Goal: Information Seeking & Learning: Learn about a topic

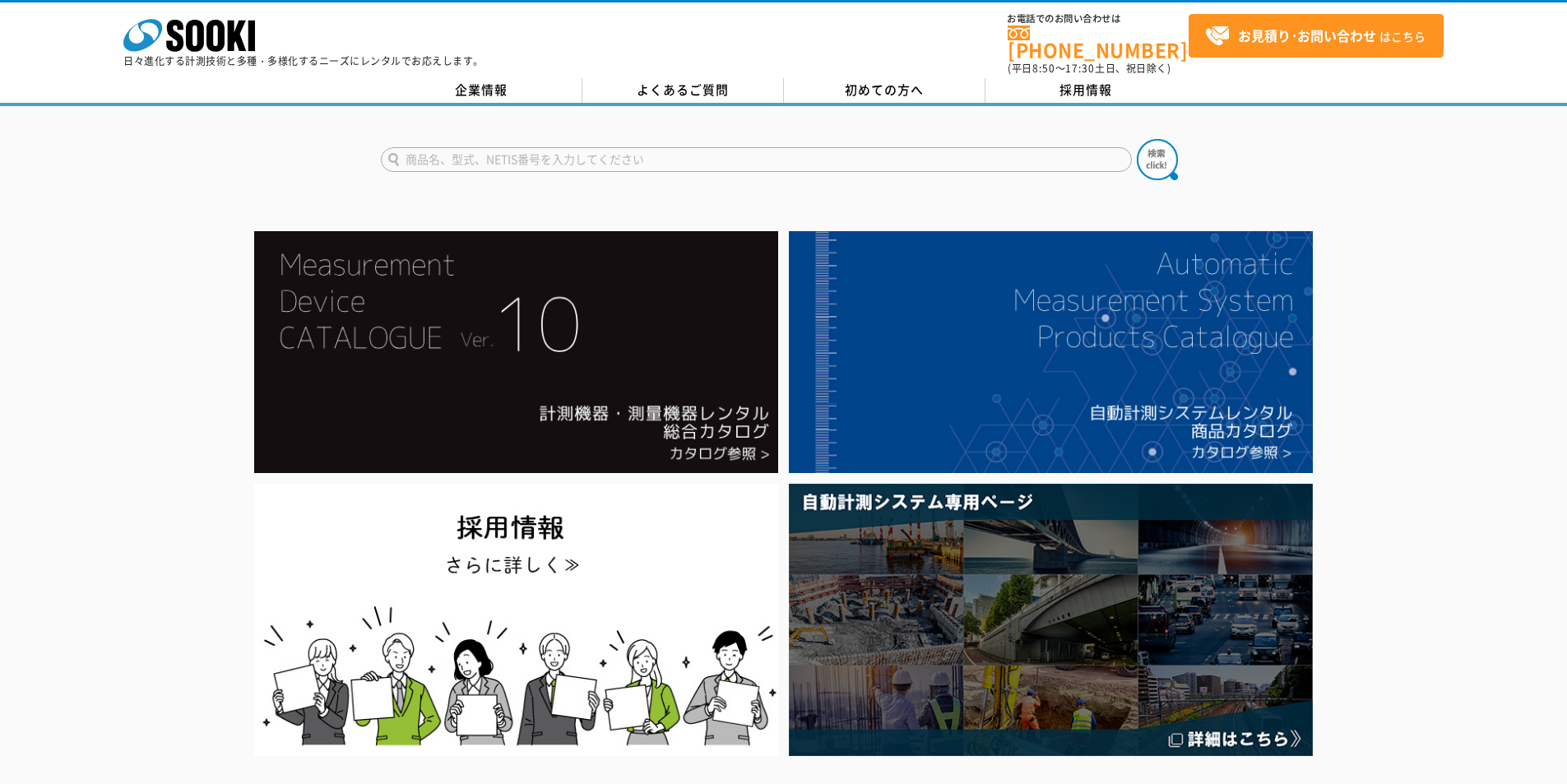
click at [673, 147] on input "text" at bounding box center [756, 159] width 751 height 24
type input "トータルステーション"
click at [1149, 153] on img at bounding box center [1157, 159] width 41 height 41
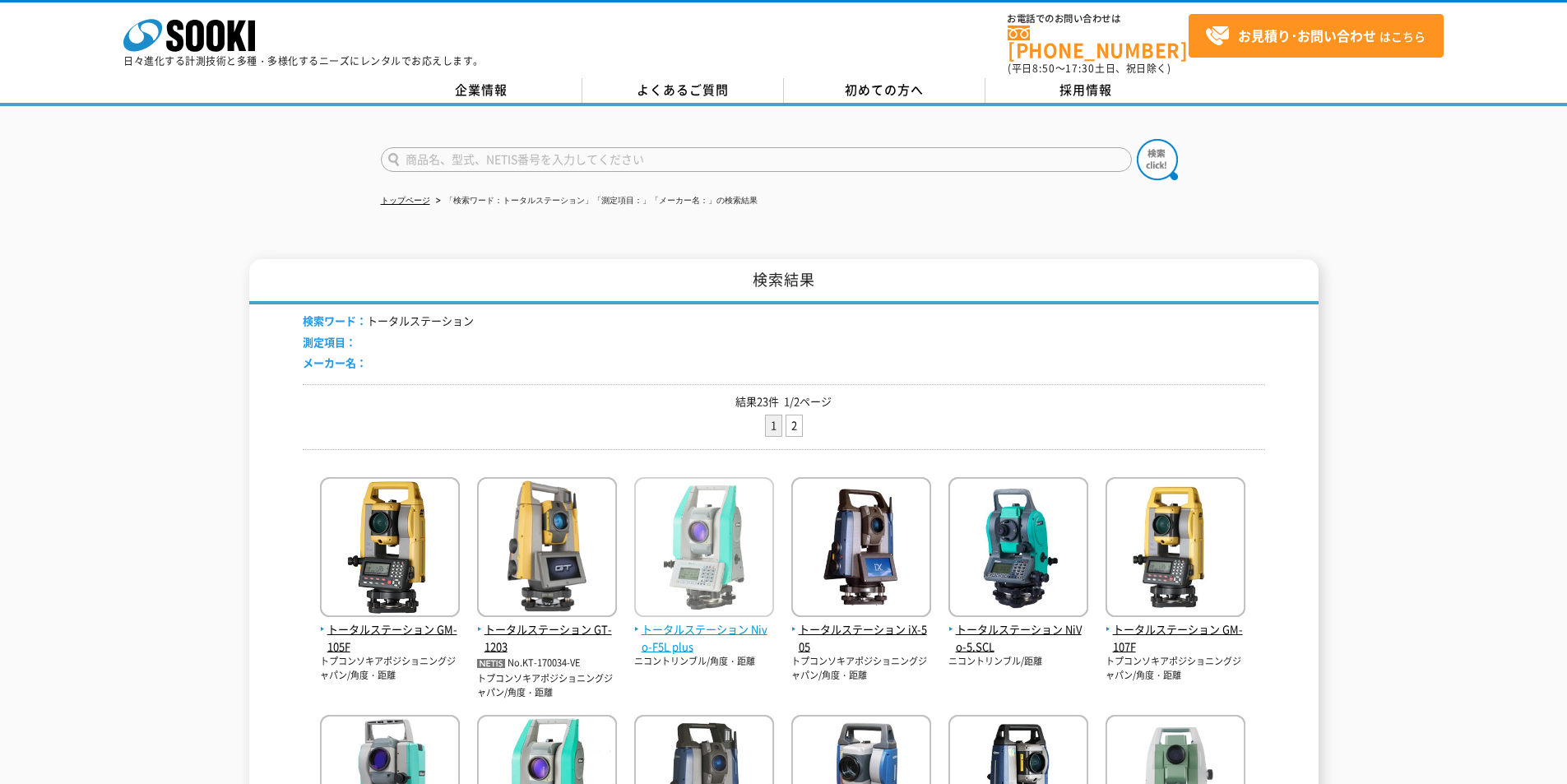
click at [686, 621] on span "トータルステーション Nivo-F5L plus" at bounding box center [704, 638] width 140 height 35
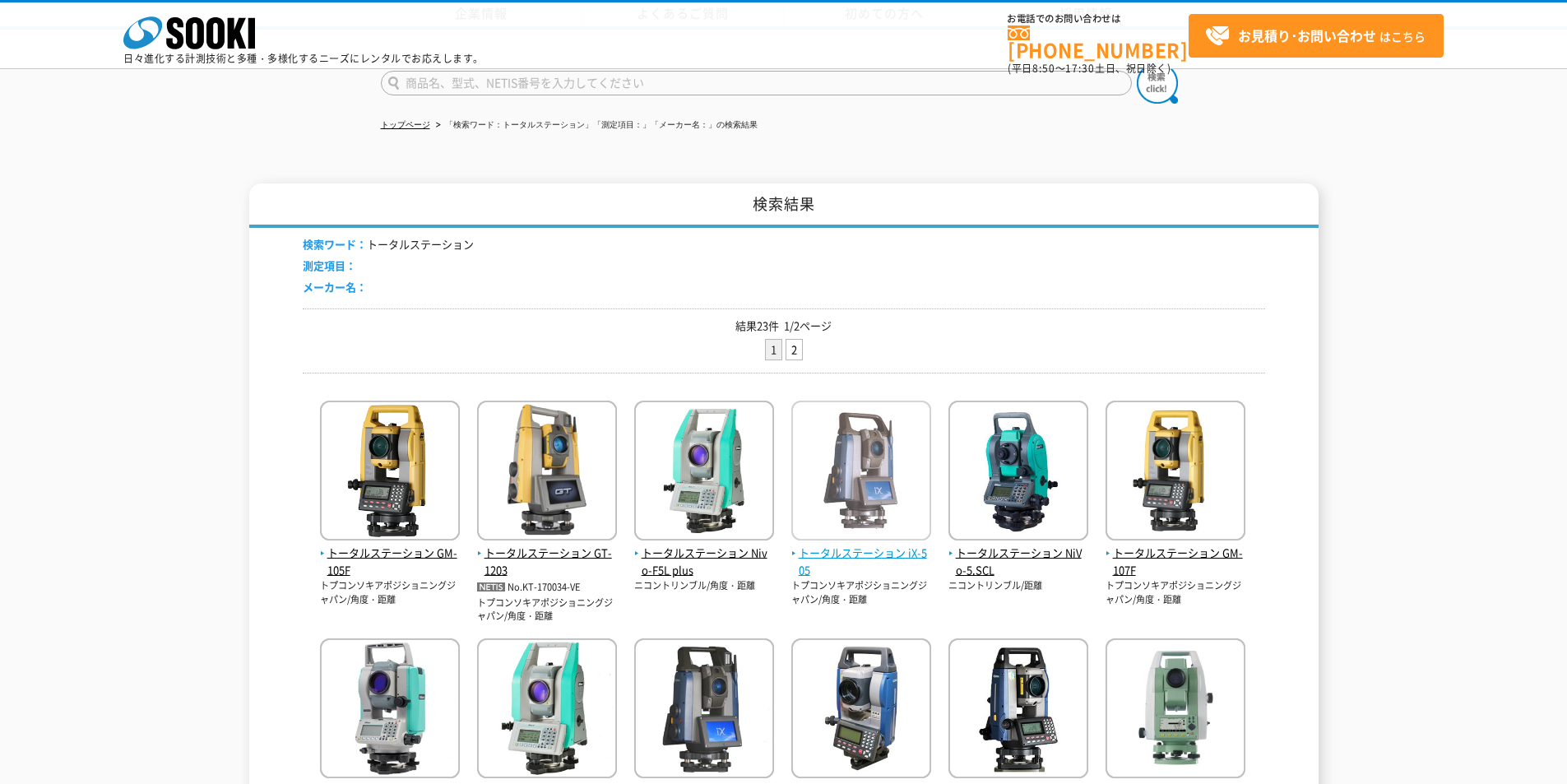
scroll to position [548, 0]
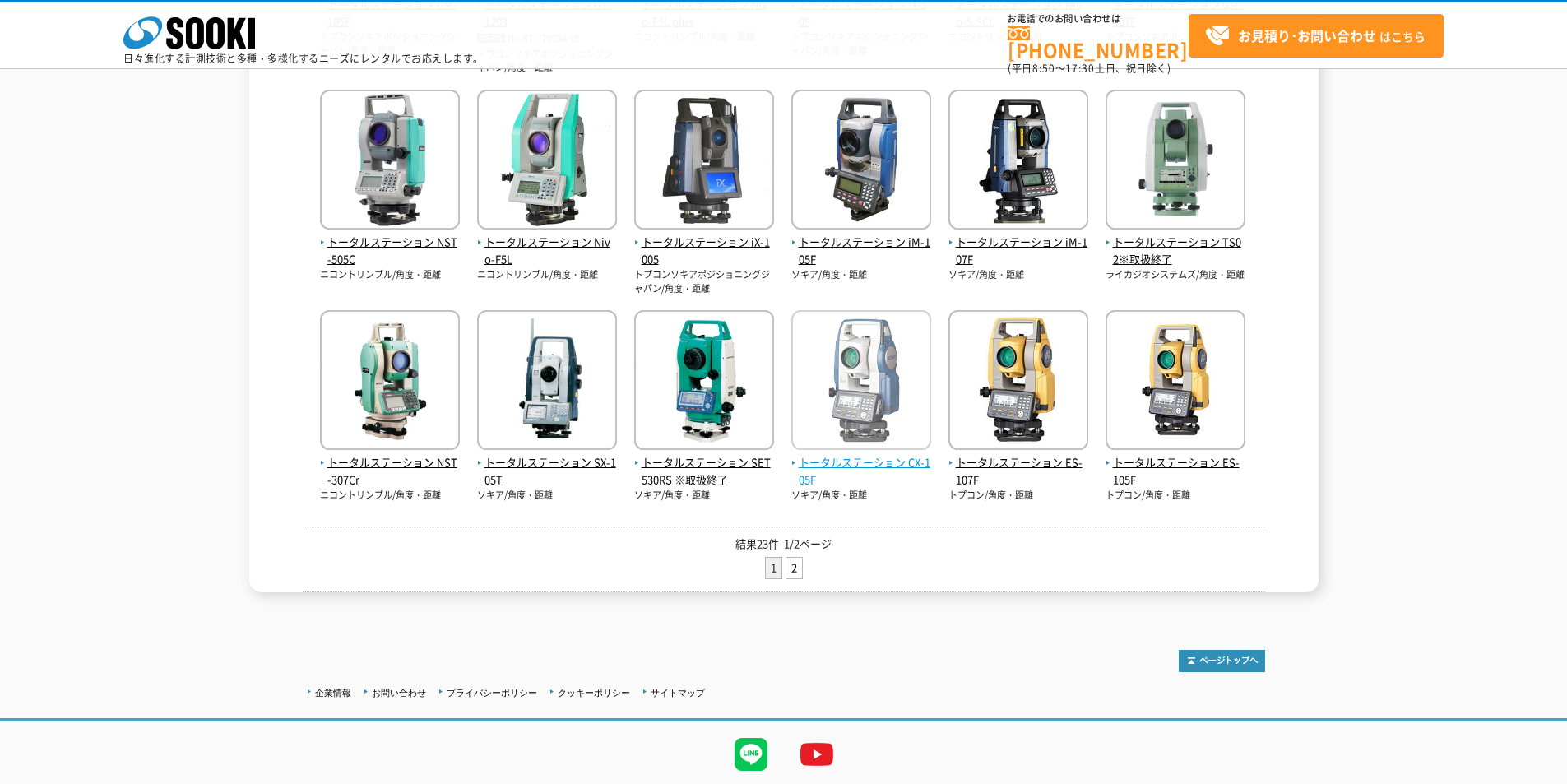
click at [876, 466] on span "トータルステーション CX-105F" at bounding box center [861, 472] width 140 height 35
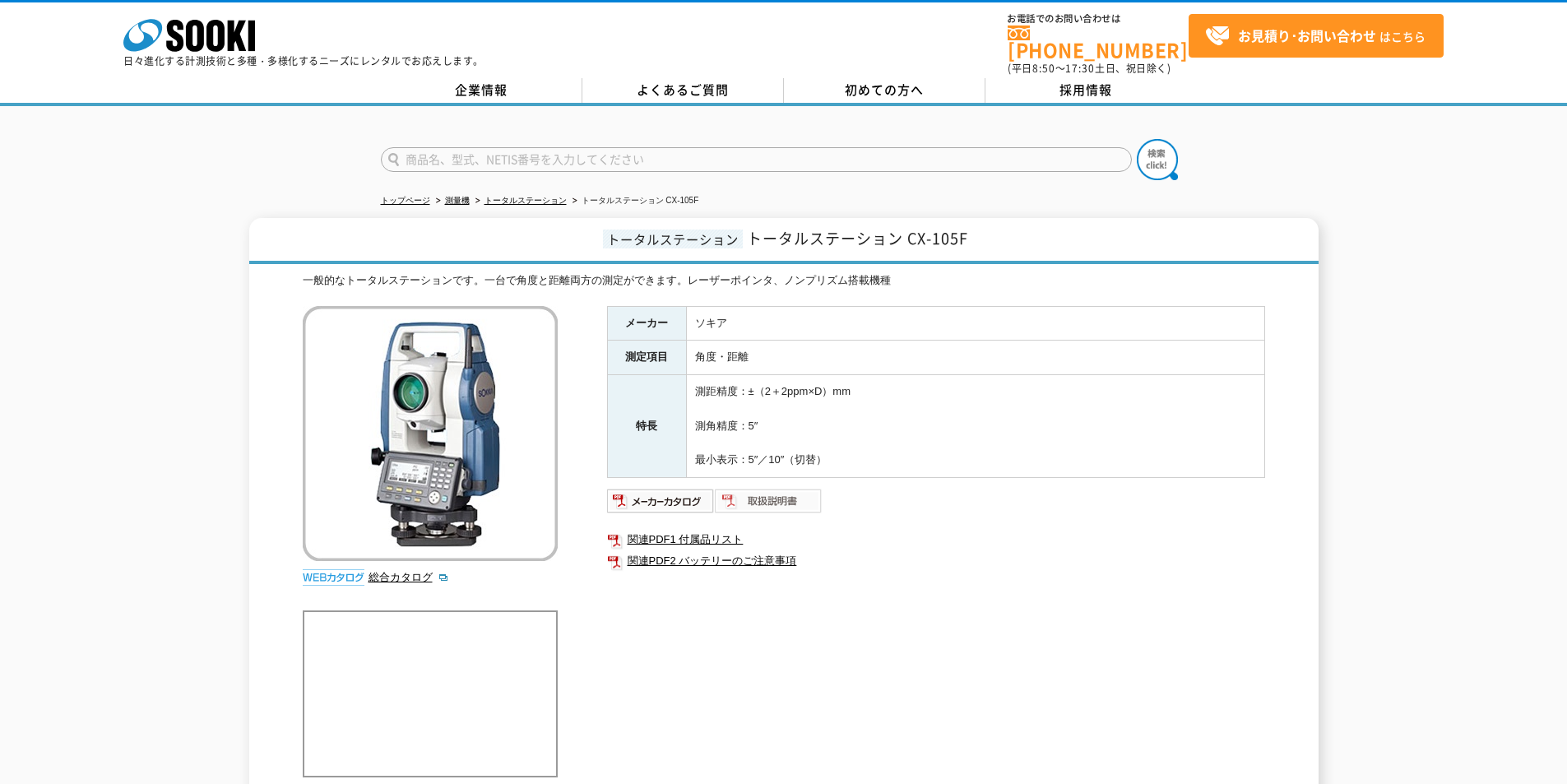
click at [776, 493] on img at bounding box center [768, 500] width 108 height 26
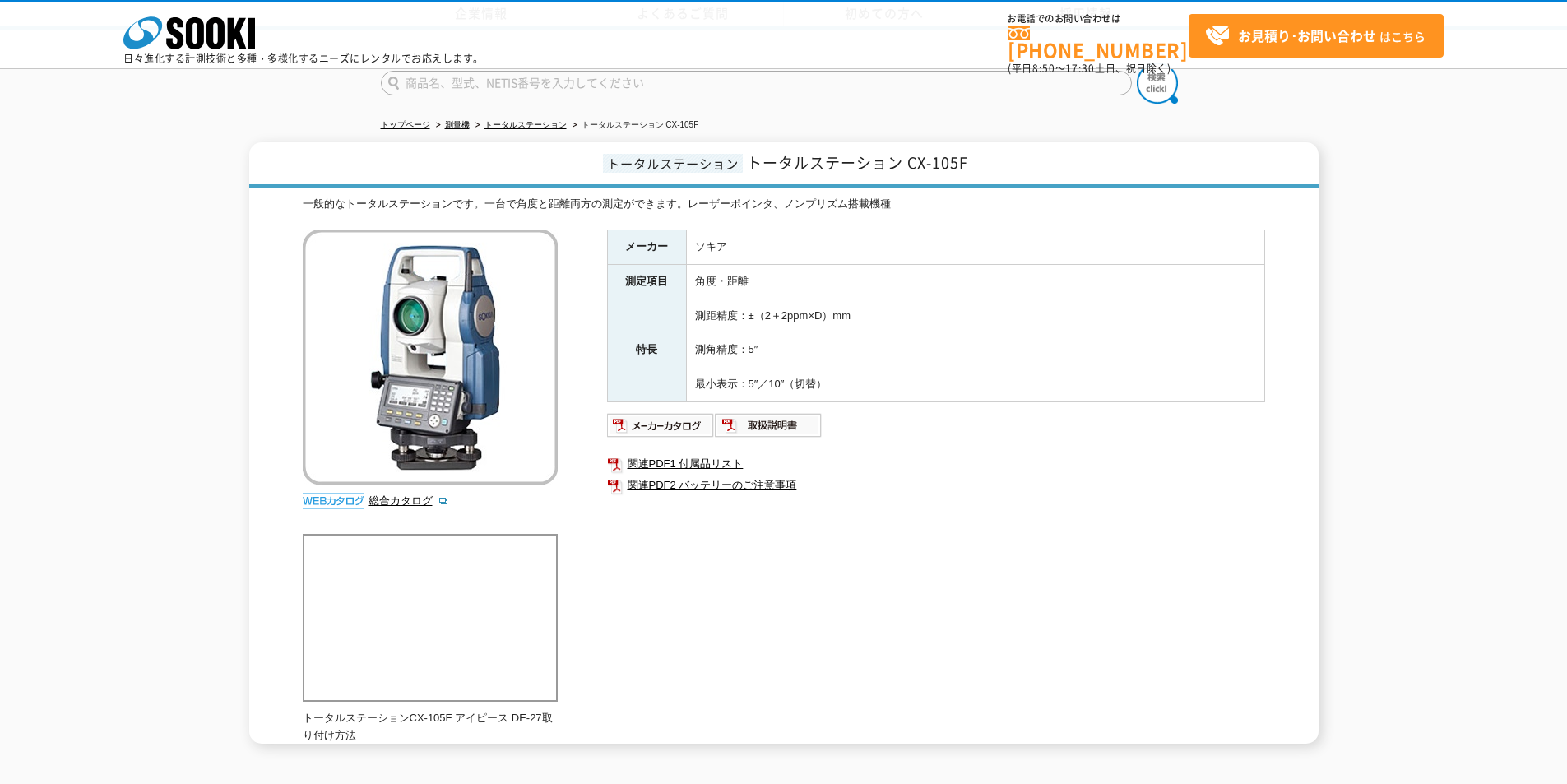
scroll to position [194, 0]
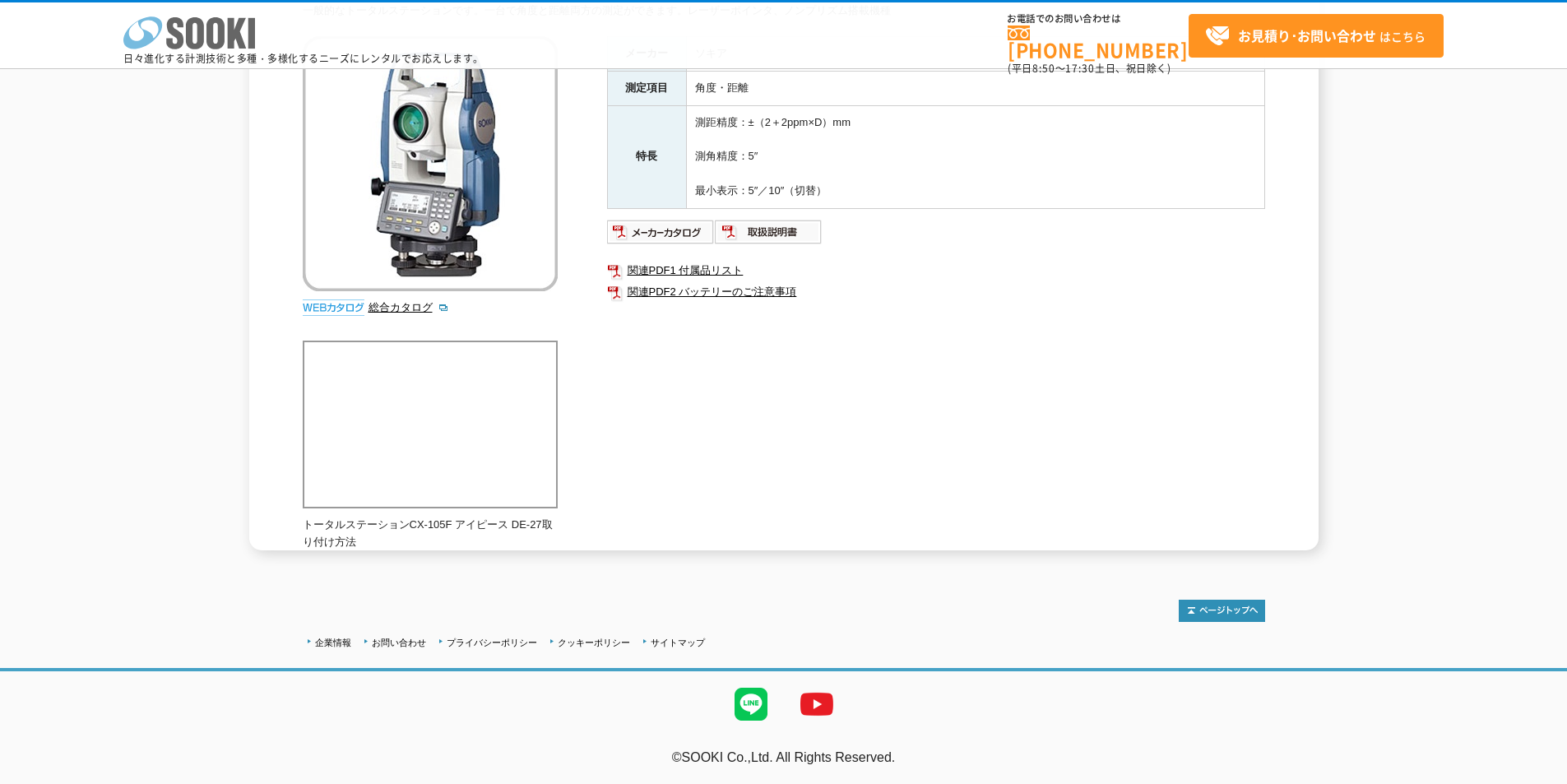
click at [202, 30] on icon at bounding box center [195, 33] width 18 height 32
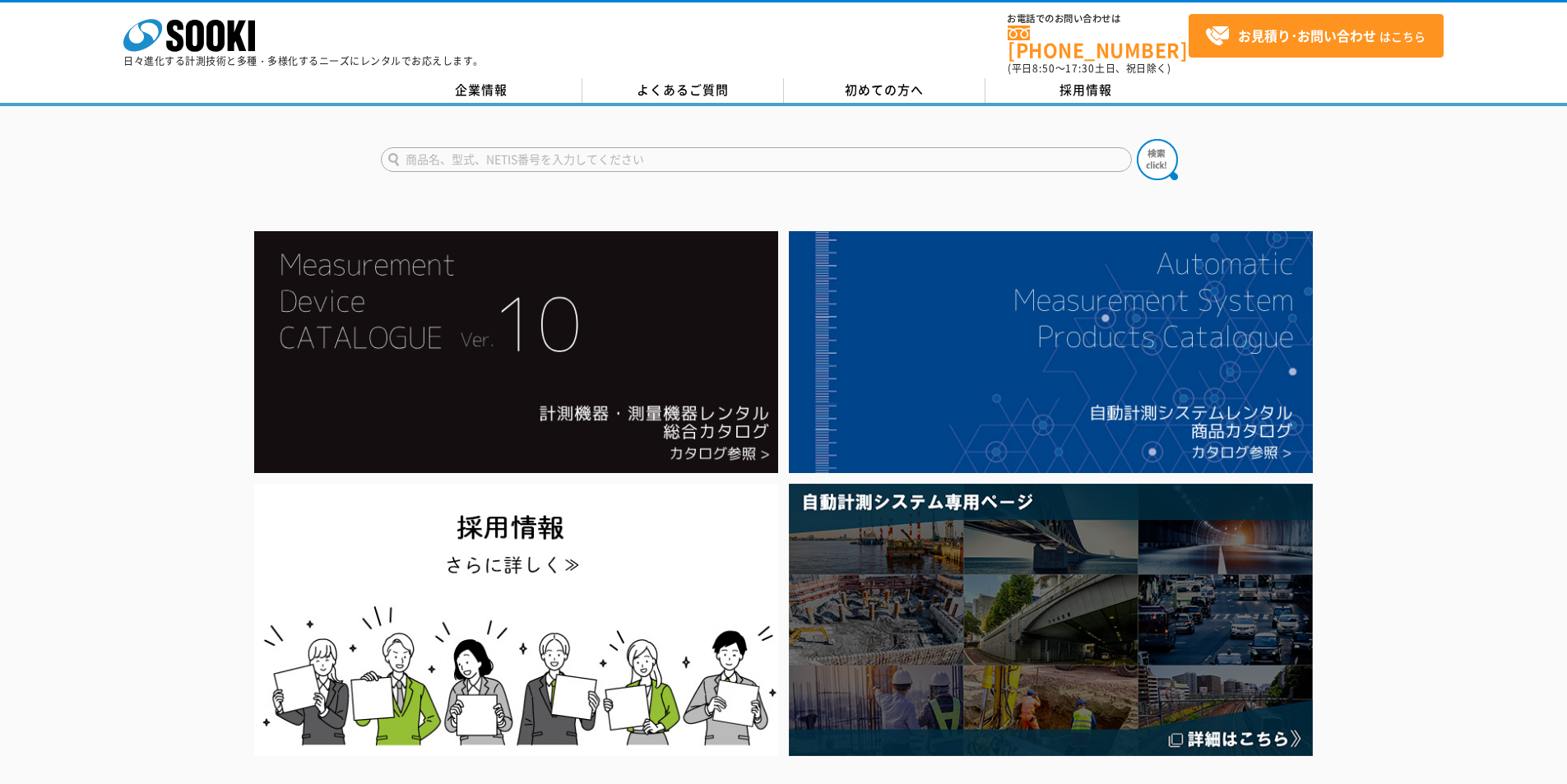
click at [580, 147] on input "text" at bounding box center [756, 159] width 751 height 24
type input "商品名、型式、NETIS番号を入力してください"
click at [477, 81] on link "企業情報" at bounding box center [482, 89] width 202 height 24
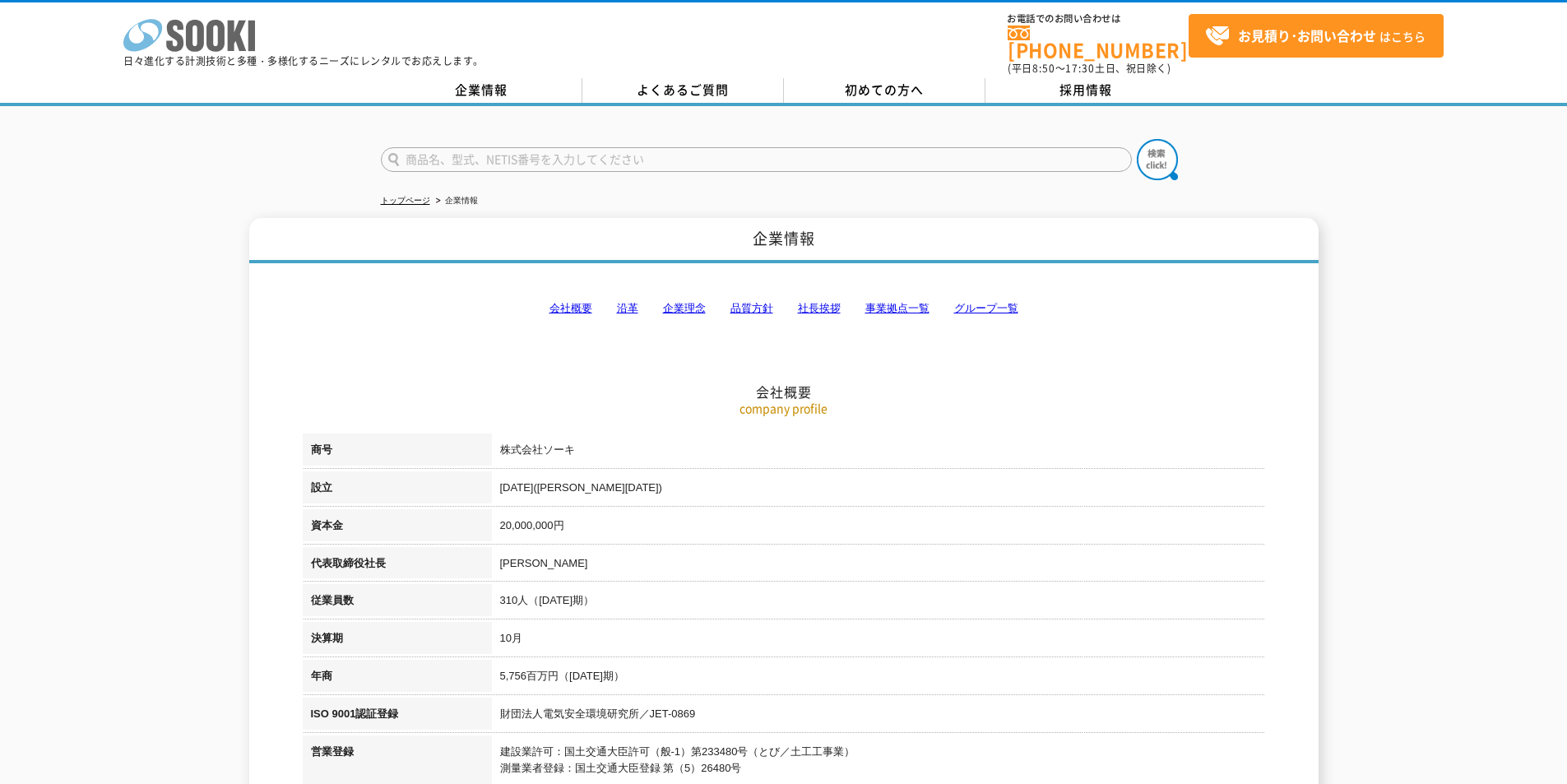
click at [207, 50] on link "株式会社 ソーキ" at bounding box center [189, 48] width 132 height 16
